Goal: Task Accomplishment & Management: Manage account settings

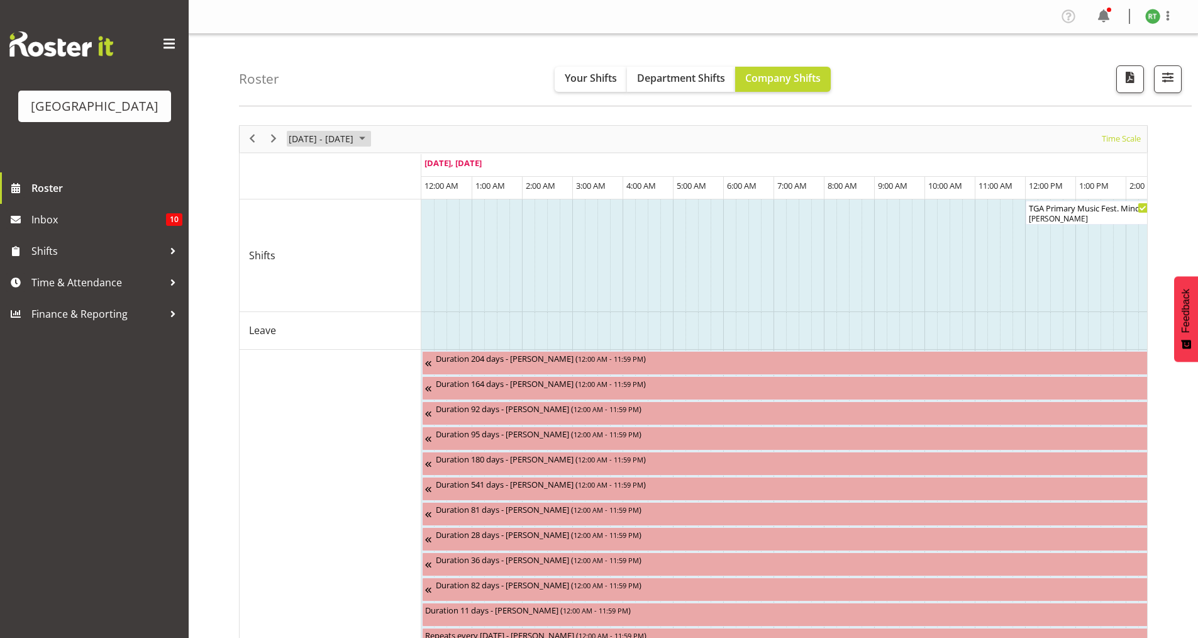
click at [355, 140] on span "[DATE] - [DATE]" at bounding box center [320, 139] width 67 height 16
click at [421, 169] on span "next month" at bounding box center [421, 170] width 22 height 23
click at [260, 177] on div "Timeline Week of August 25, 2025" at bounding box center [330, 176] width 181 height 5
click at [274, 140] on span "Next" at bounding box center [273, 139] width 15 height 16
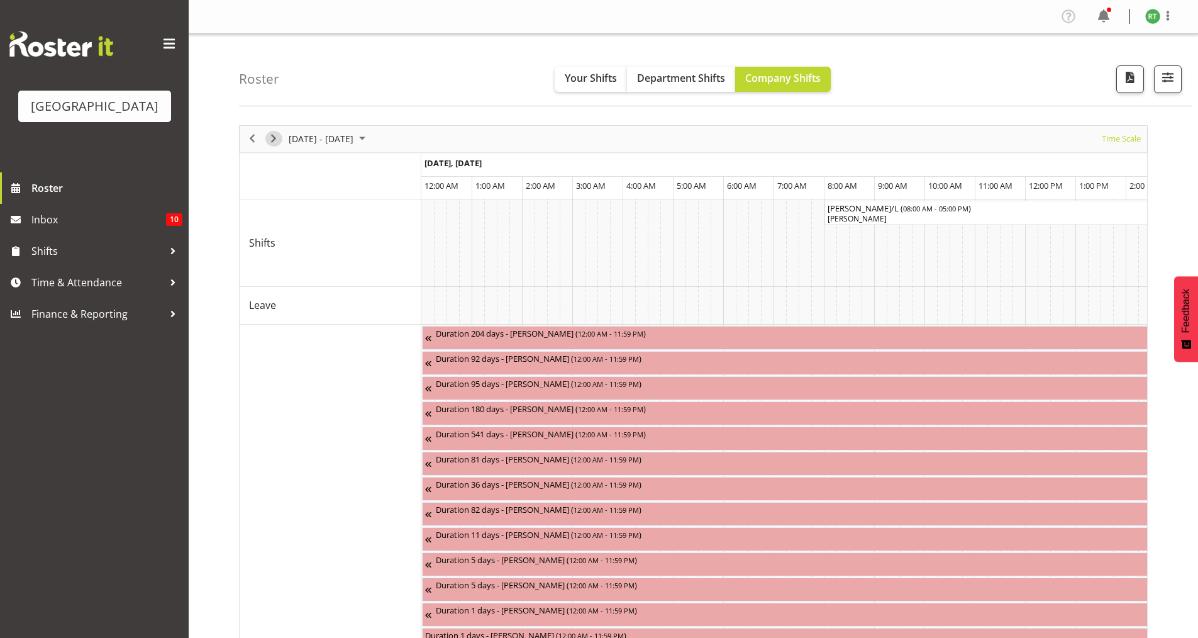
click at [272, 141] on span "Next" at bounding box center [273, 139] width 15 height 16
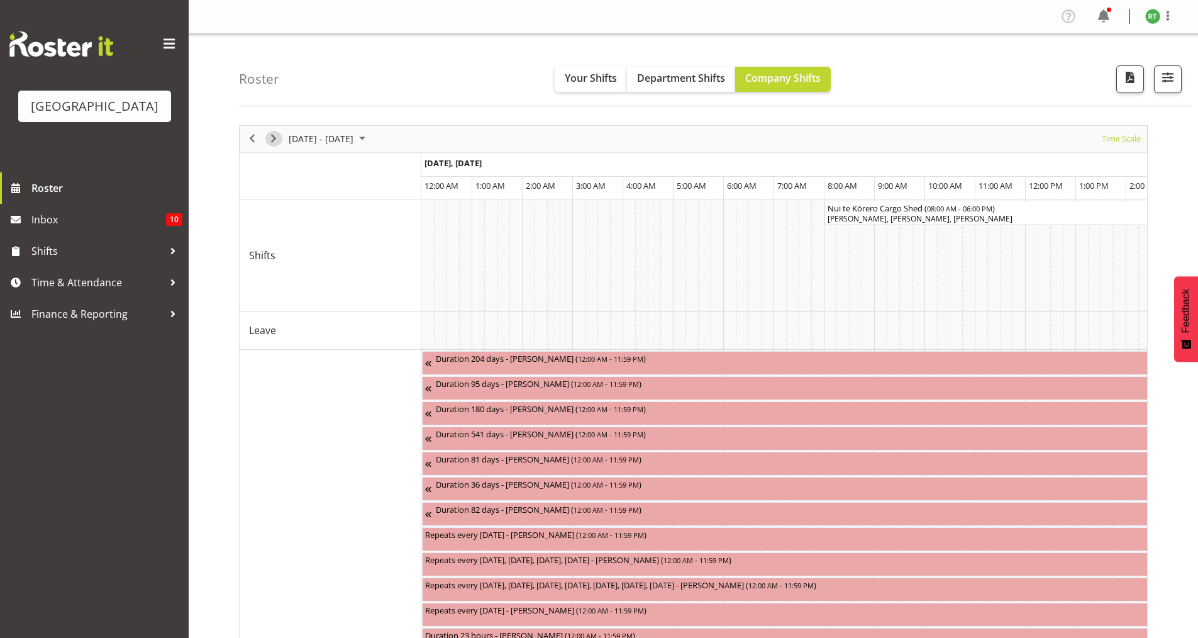
click at [272, 141] on span "Next" at bounding box center [273, 139] width 15 height 16
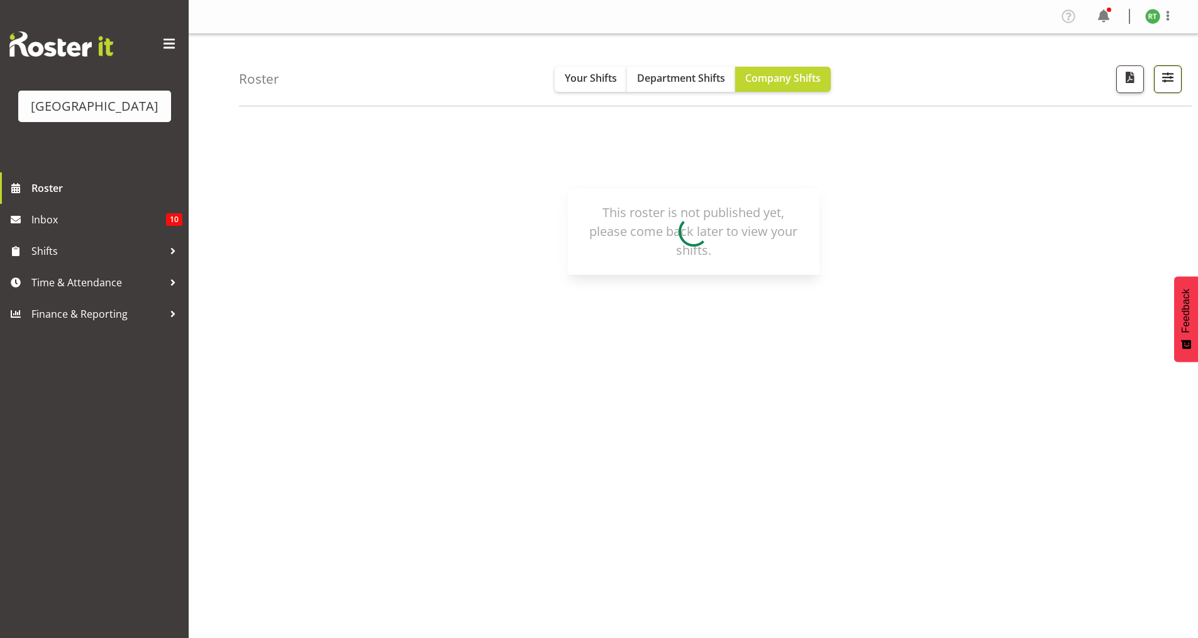
click at [1172, 78] on span "button" at bounding box center [1168, 77] width 16 height 16
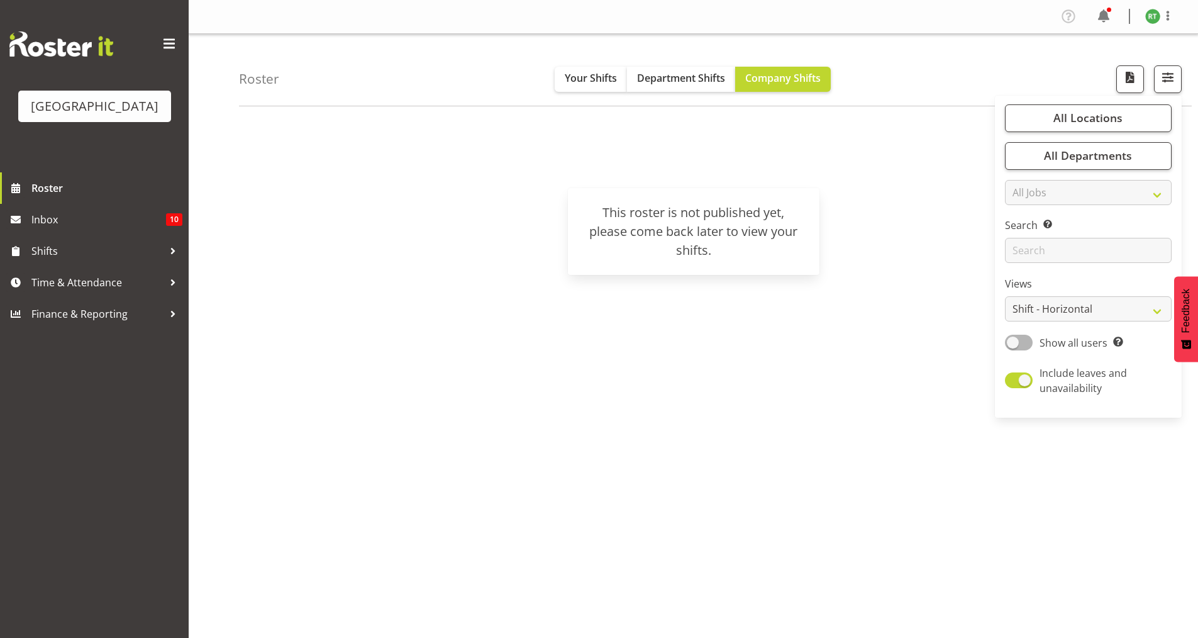
click at [936, 128] on div "September 15 - 21, 2025 Today Timeline Day Timeline Week Timeline Fortnight Tim…" at bounding box center [718, 367] width 959 height 503
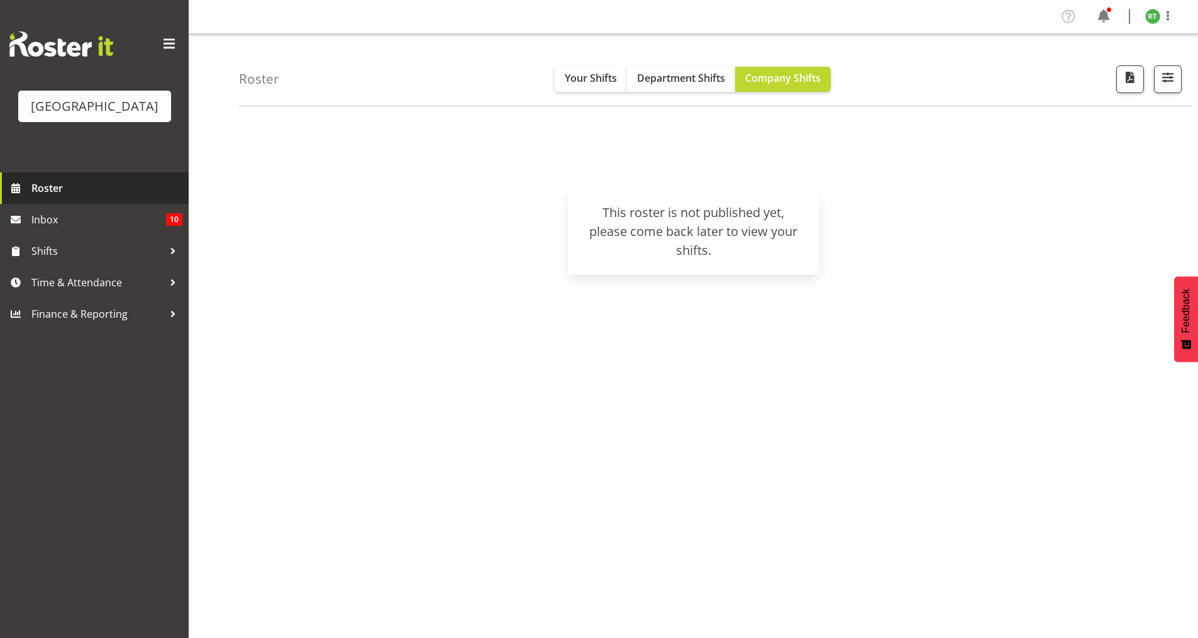
click at [46, 198] on span "Roster" at bounding box center [106, 188] width 151 height 19
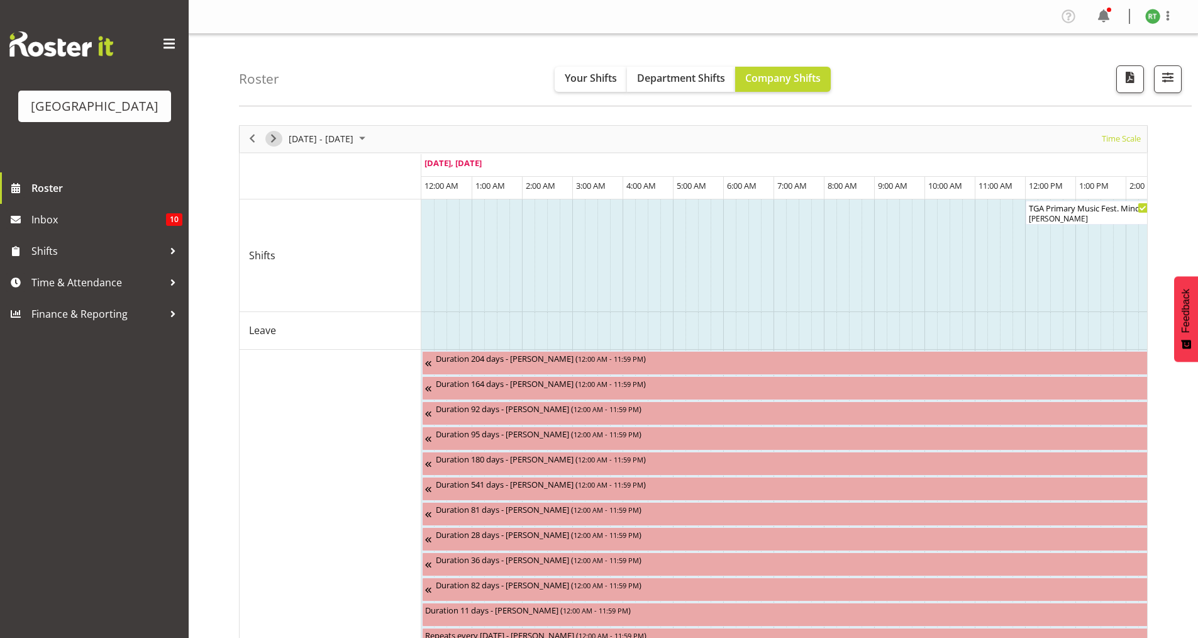
click at [274, 135] on span "Next" at bounding box center [273, 139] width 15 height 16
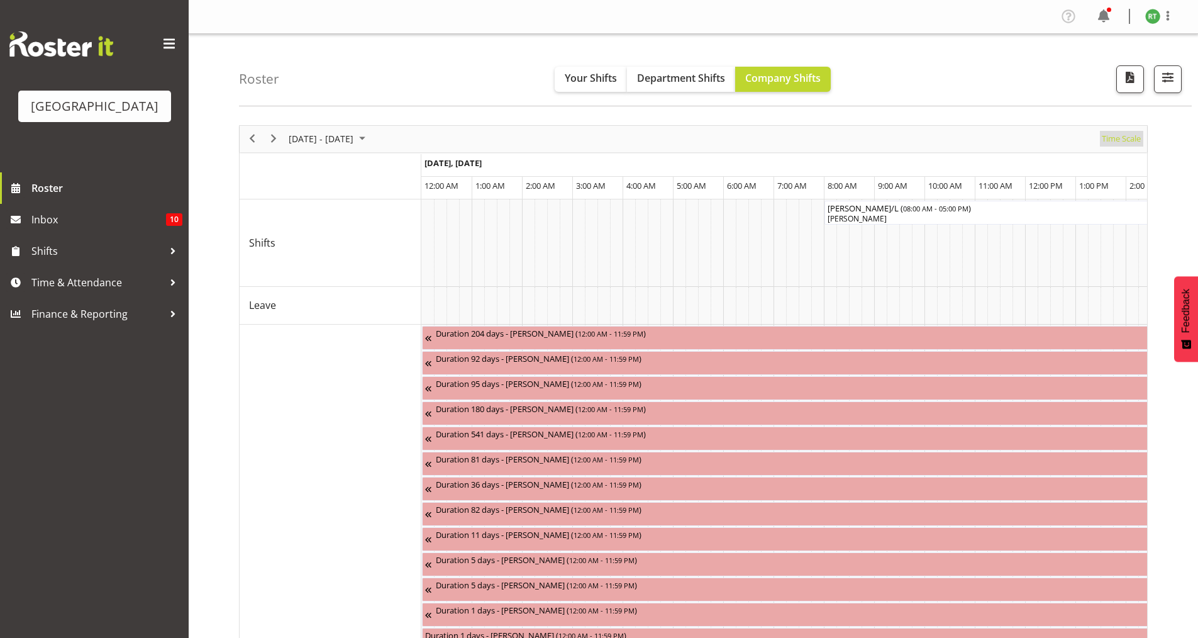
click at [1127, 138] on span "Time Scale" at bounding box center [1122, 139] width 42 height 16
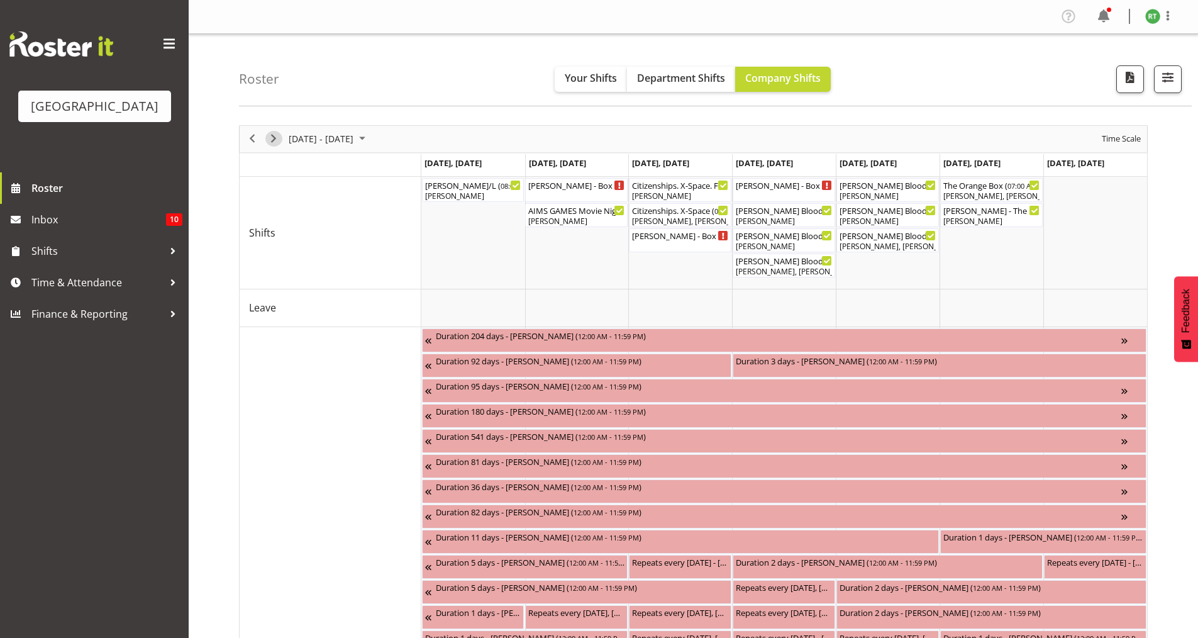
click at [272, 142] on span "Next" at bounding box center [273, 139] width 15 height 16
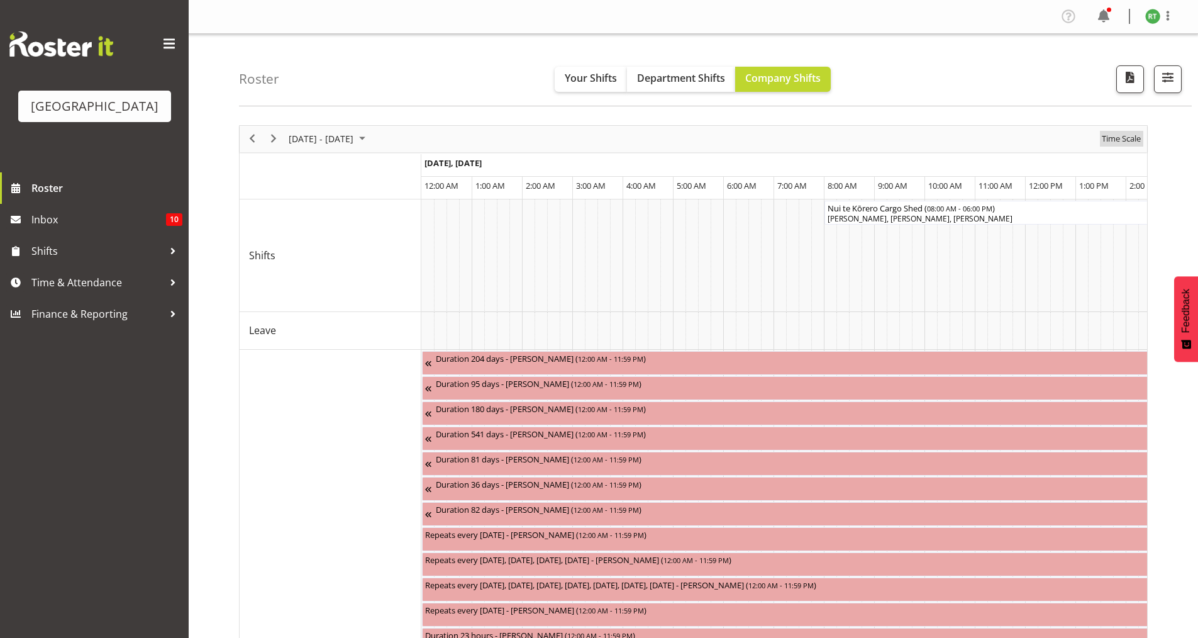
click at [1122, 144] on span "Time Scale" at bounding box center [1122, 139] width 42 height 16
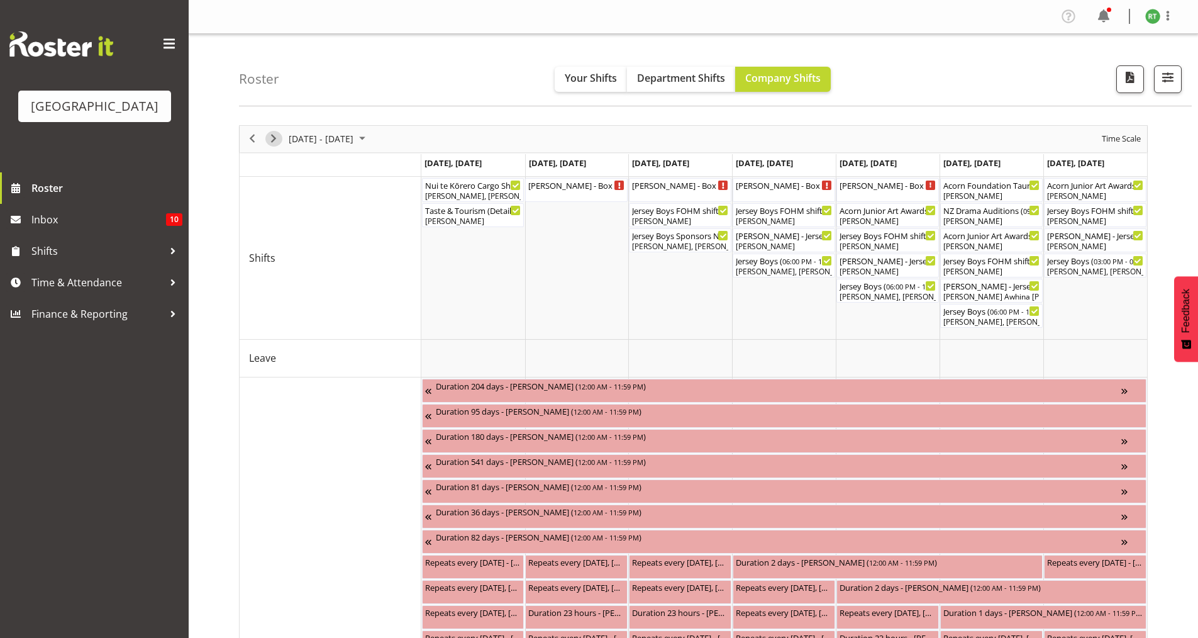
click at [269, 140] on span "Next" at bounding box center [273, 139] width 15 height 16
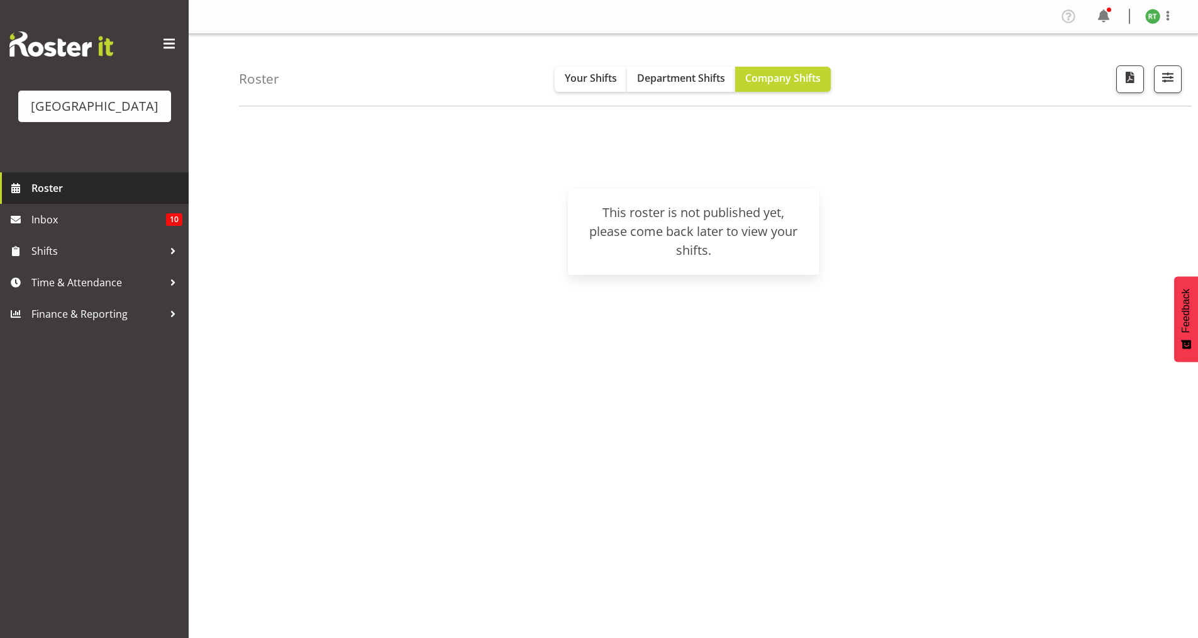
click at [30, 204] on link "Roster" at bounding box center [94, 187] width 189 height 31
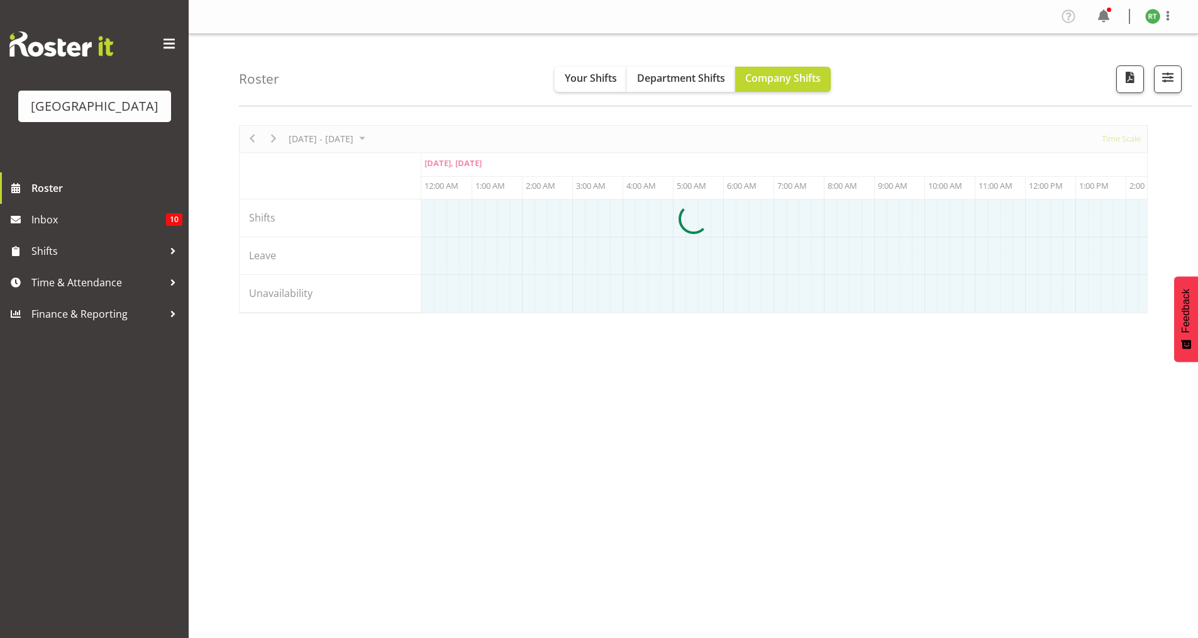
click at [272, 139] on div at bounding box center [693, 219] width 909 height 188
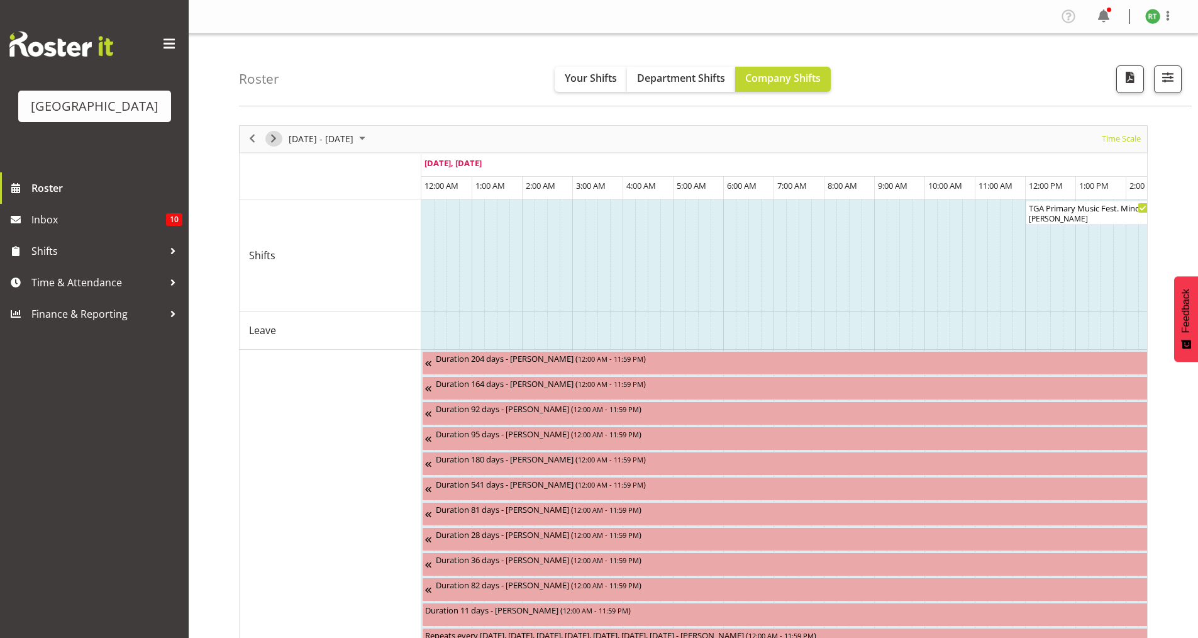
click at [277, 138] on span "Next" at bounding box center [273, 139] width 15 height 16
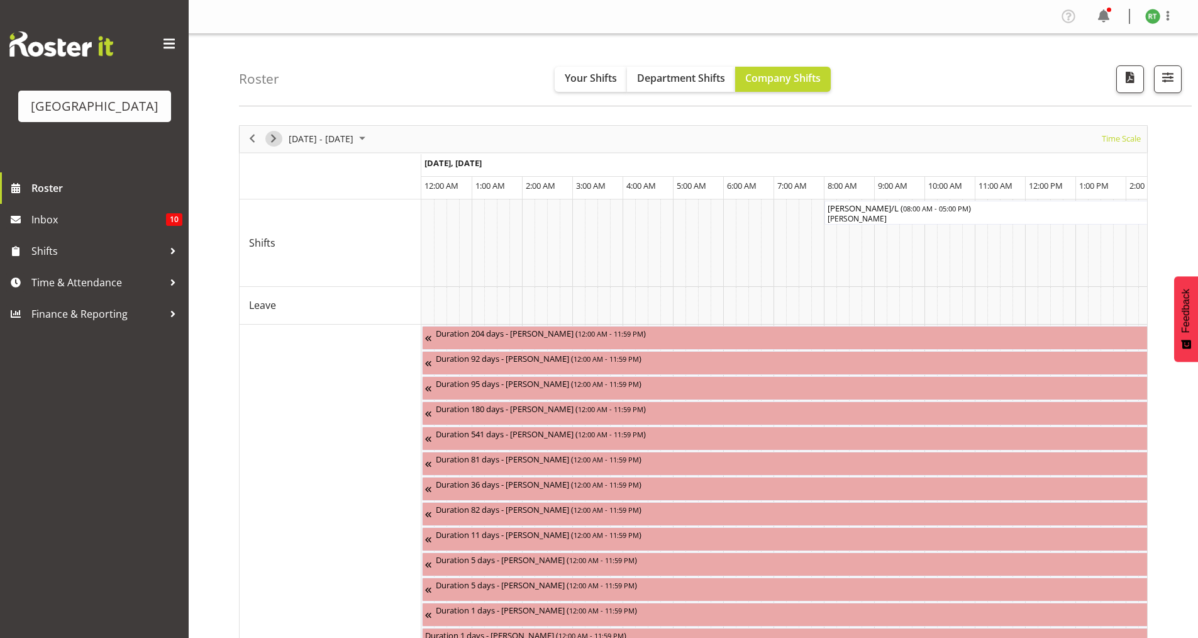
click at [272, 143] on span "Next" at bounding box center [273, 139] width 15 height 16
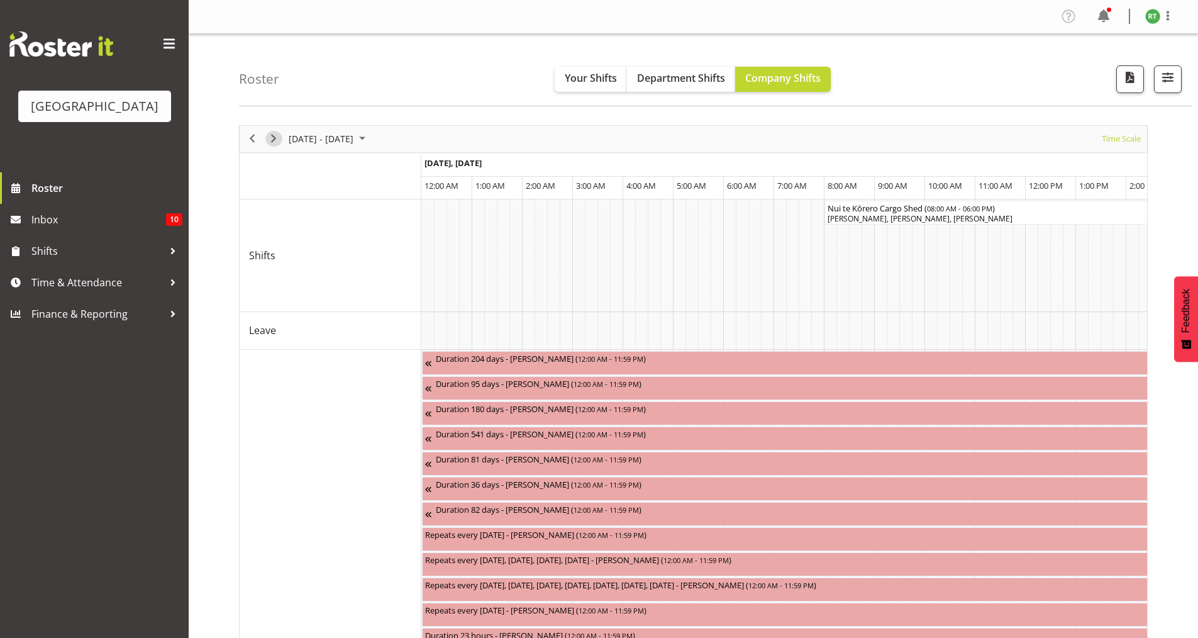
click at [272, 143] on span "Next" at bounding box center [273, 139] width 15 height 16
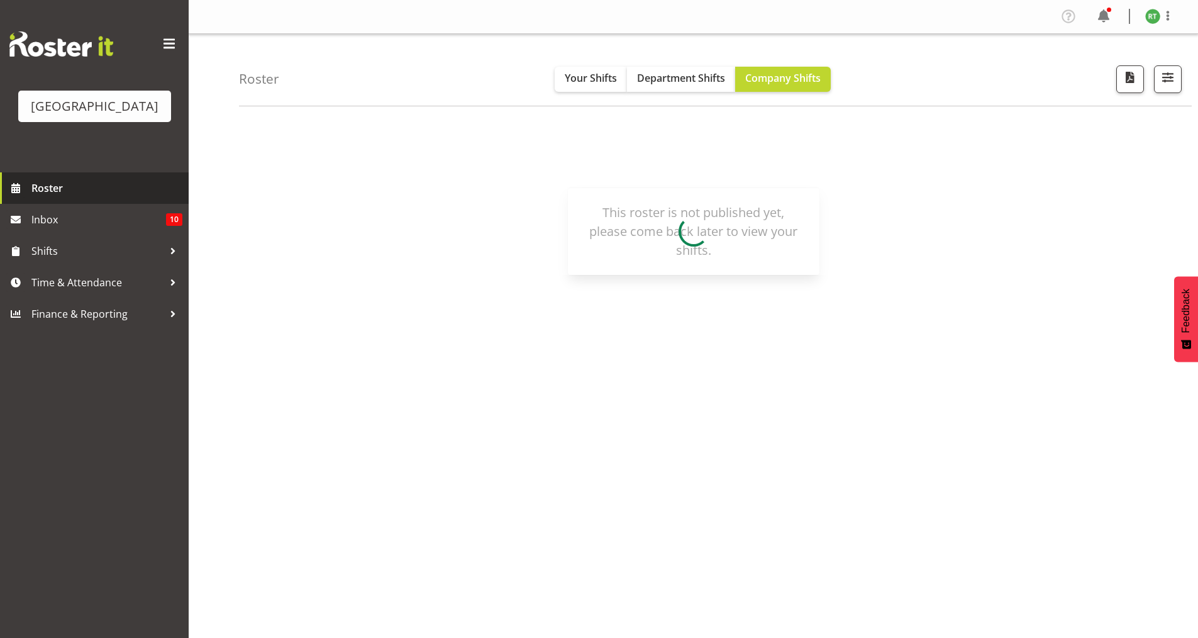
click at [35, 198] on span "Roster" at bounding box center [106, 188] width 151 height 19
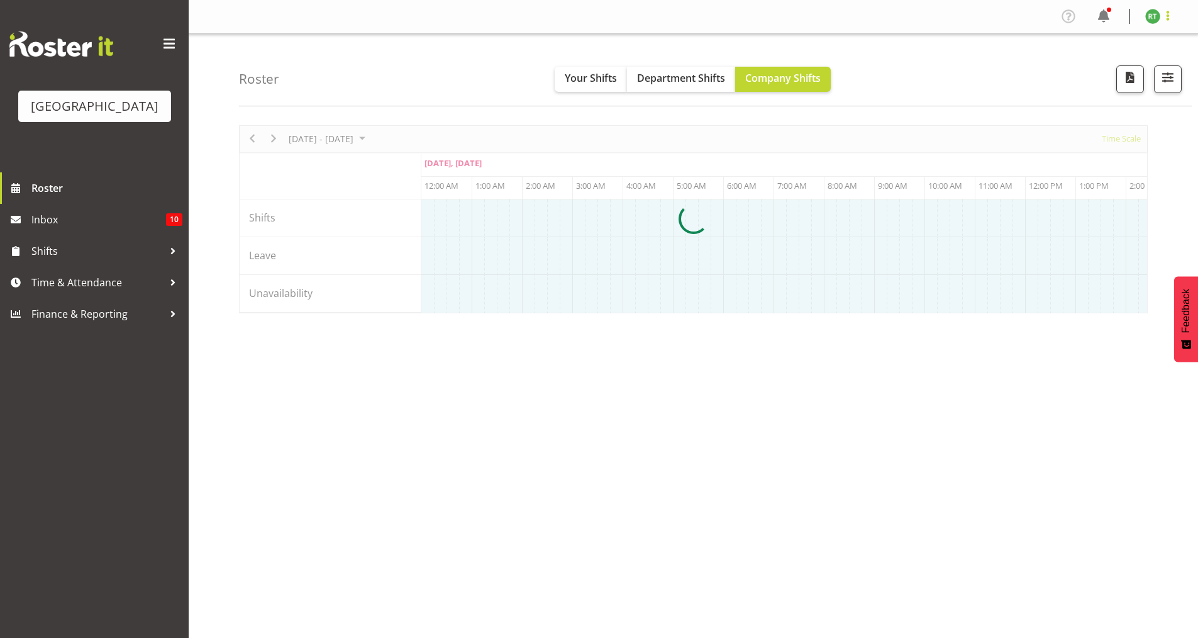
click at [1173, 13] on span at bounding box center [1168, 15] width 15 height 15
click at [1097, 73] on link "Log Out" at bounding box center [1115, 66] width 121 height 23
